Goal: Learn about a topic

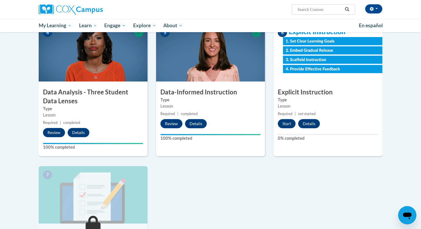
scroll to position [280, 0]
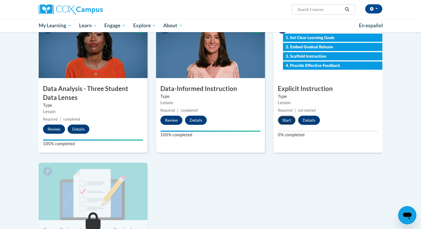
click at [288, 122] on button "Start" at bounding box center [287, 120] width 18 height 9
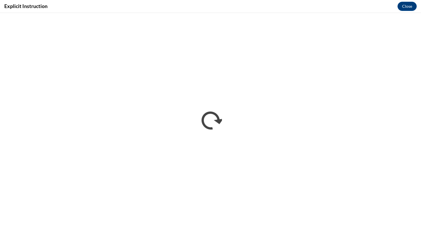
scroll to position [0, 0]
